Goal: Information Seeking & Learning: Learn about a topic

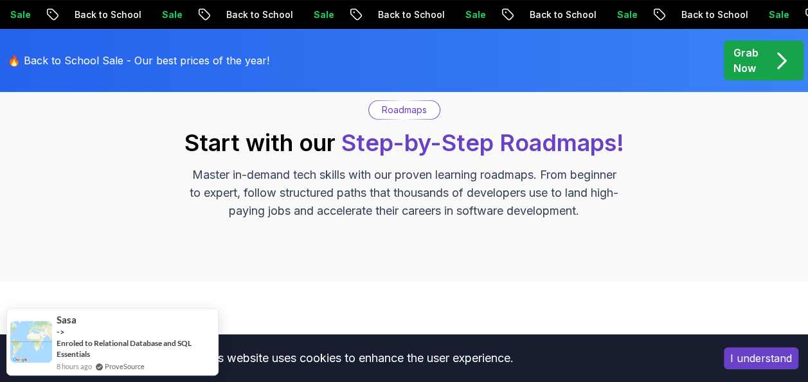
scroll to position [109, 0]
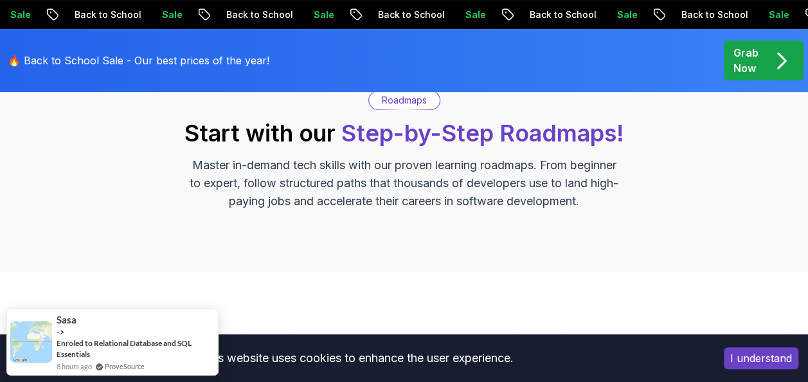
click at [411, 106] on p "Roadmaps" at bounding box center [404, 100] width 45 height 13
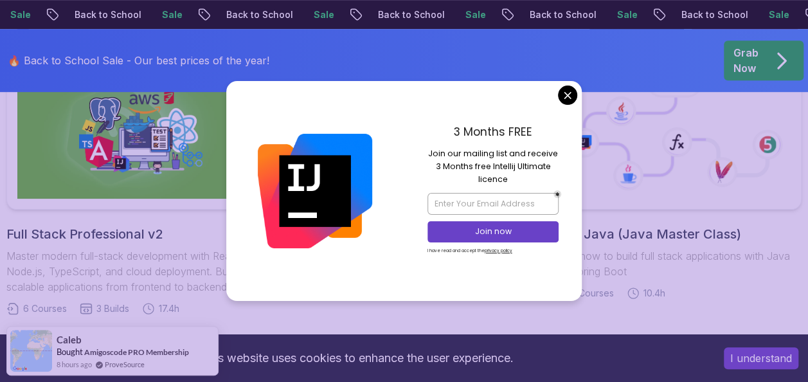
scroll to position [409, 0]
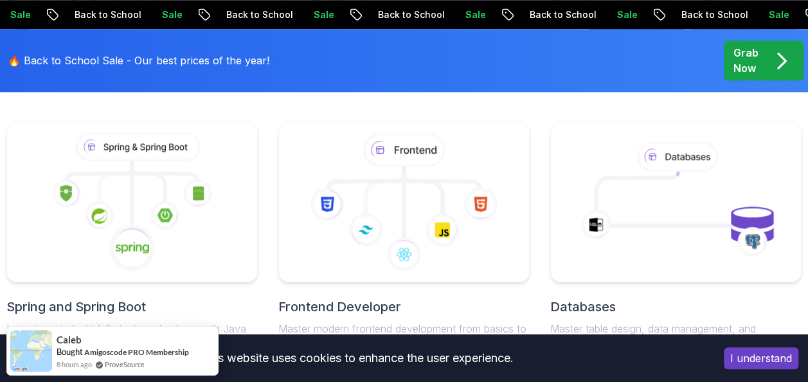
scroll to position [715, 0]
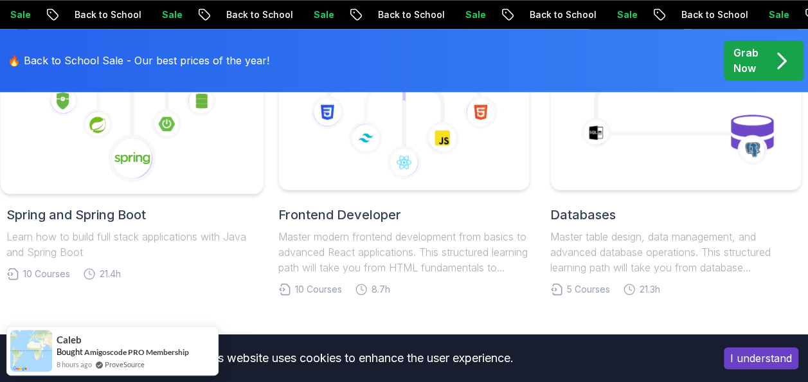
click at [116, 170] on icon at bounding box center [132, 158] width 49 height 49
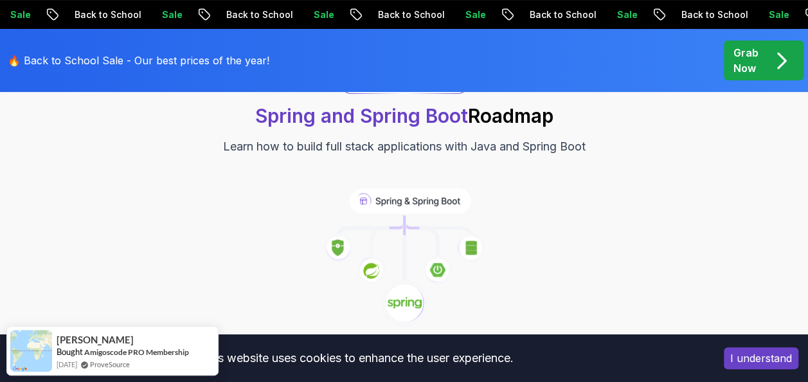
scroll to position [129, 0]
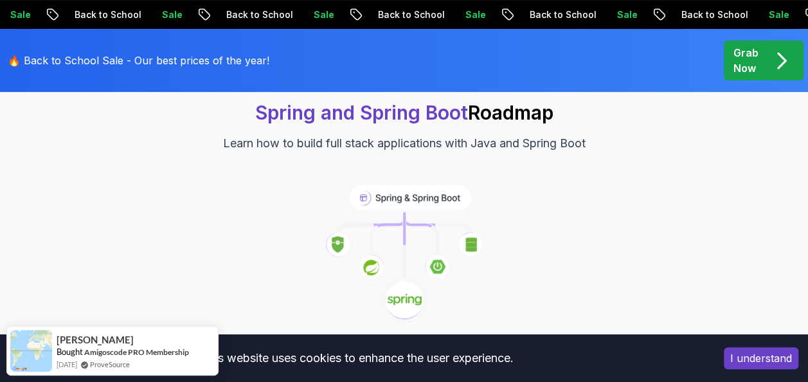
click at [408, 198] on icon at bounding box center [410, 197] width 122 height 26
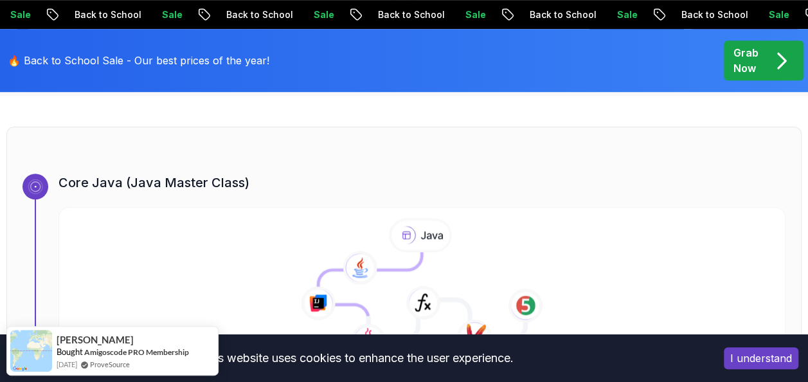
scroll to position [429, 0]
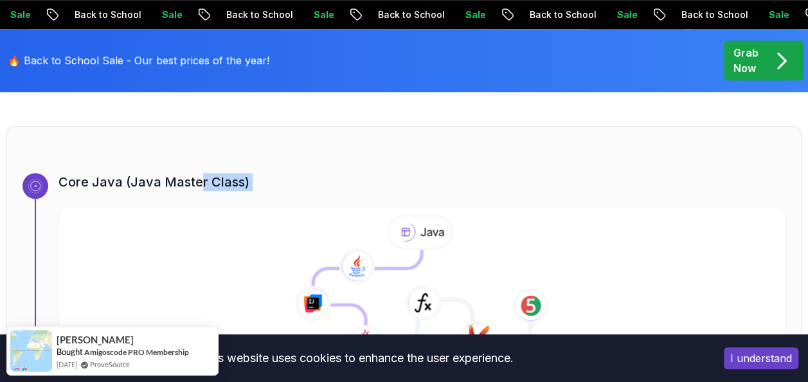
drag, startPoint x: 199, startPoint y: 183, endPoint x: 415, endPoint y: 246, distance: 225.0
click at [415, 246] on div "Core Java (Java Master Class)" at bounding box center [421, 253] width 727 height 161
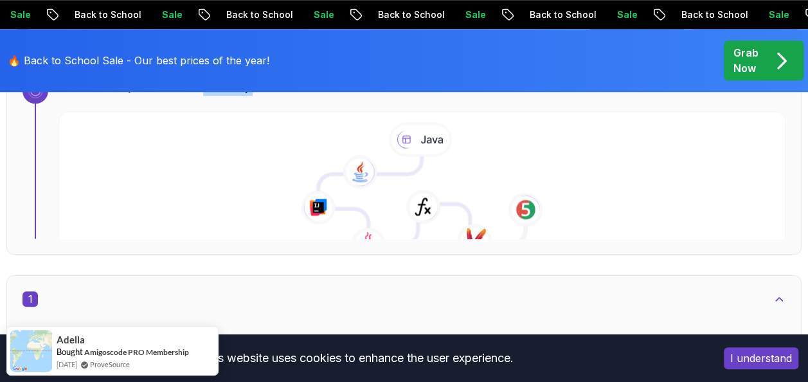
scroll to position [514, 0]
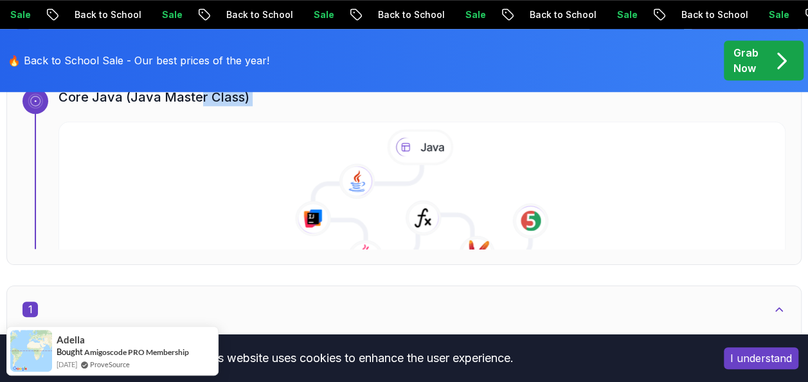
click at [99, 180] on icon at bounding box center [422, 202] width 740 height 147
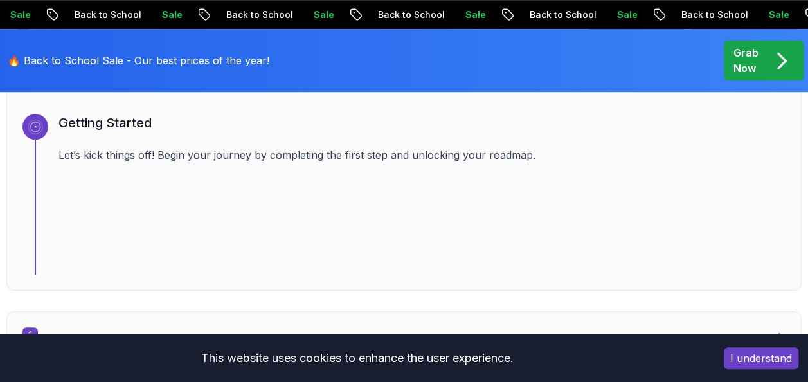
scroll to position [499, 0]
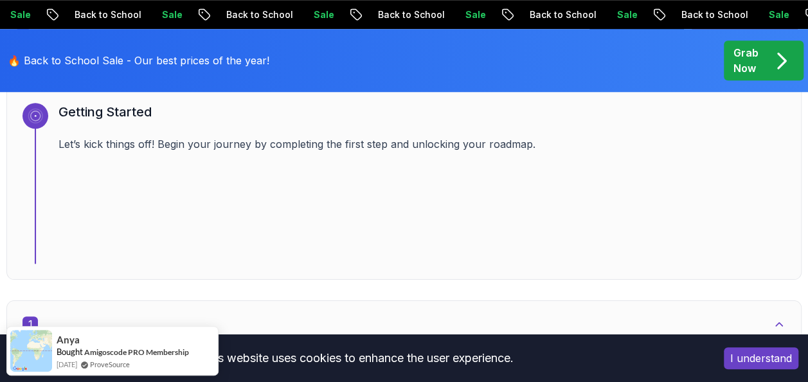
click at [742, 361] on button "I understand" at bounding box center [761, 358] width 75 height 22
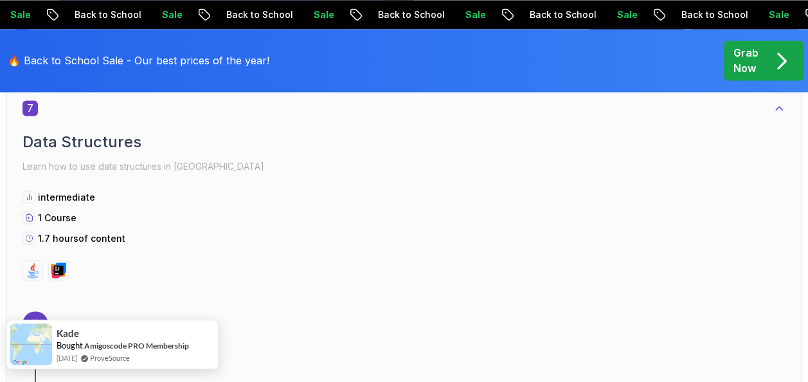
scroll to position [3517, 0]
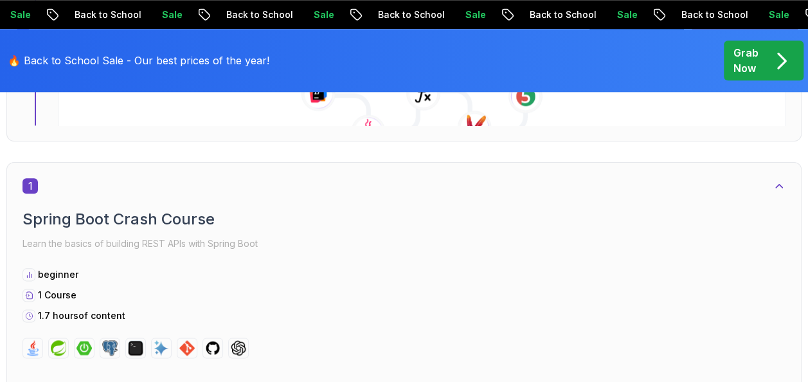
scroll to position [514, 0]
